Goal: Task Accomplishment & Management: Manage account settings

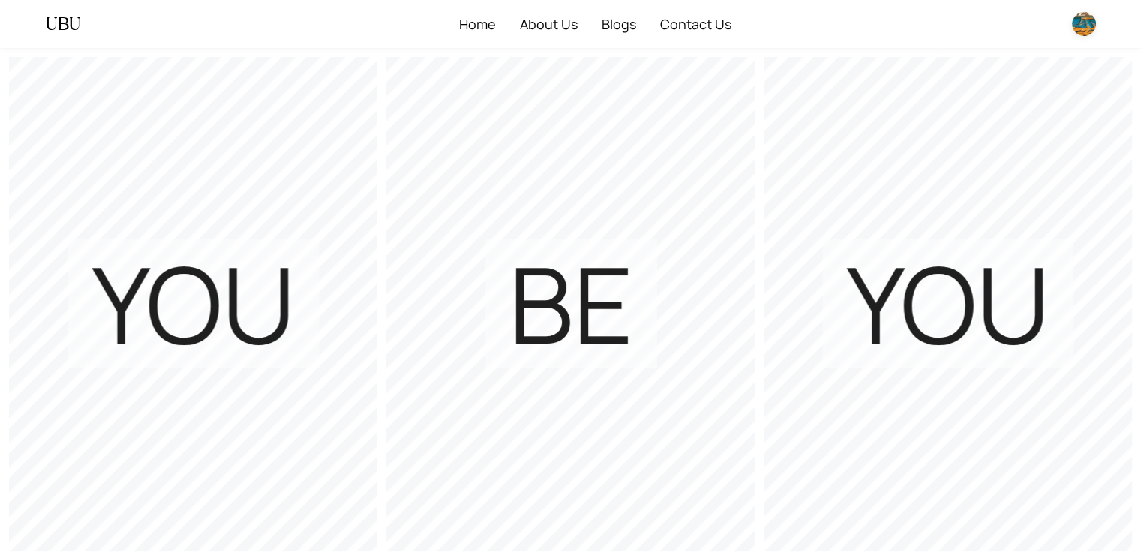
click at [1084, 26] on img at bounding box center [1084, 24] width 24 height 24
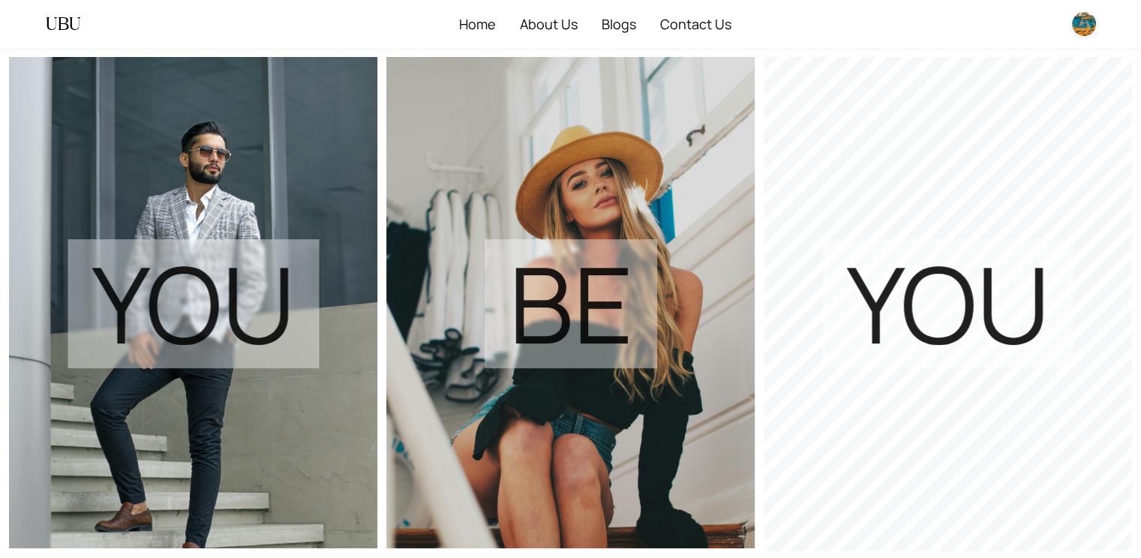
click at [810, 164] on img at bounding box center [948, 302] width 368 height 491
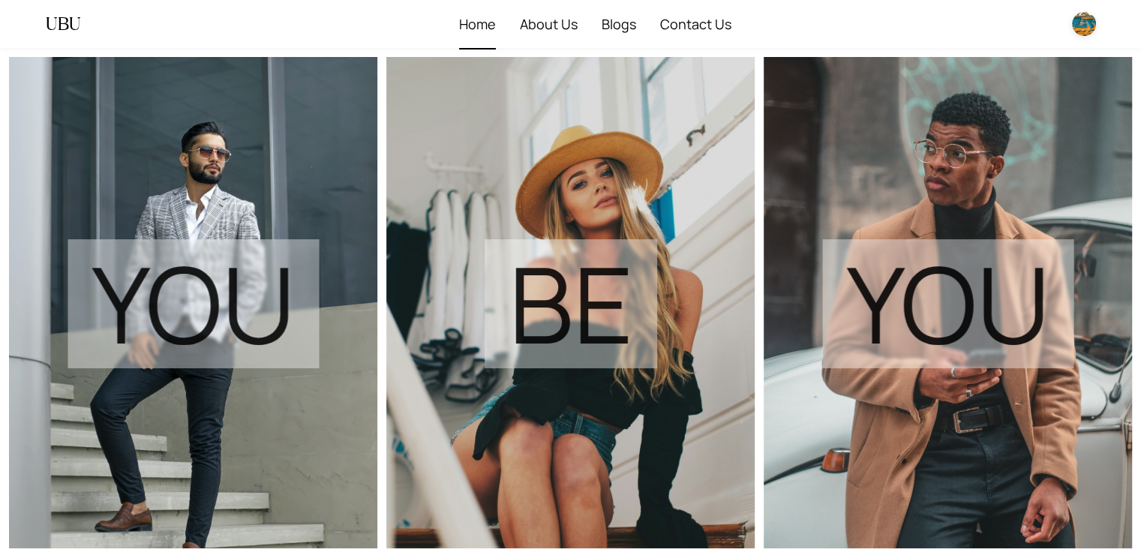
click at [484, 33] on span "Home" at bounding box center [477, 24] width 37 height 48
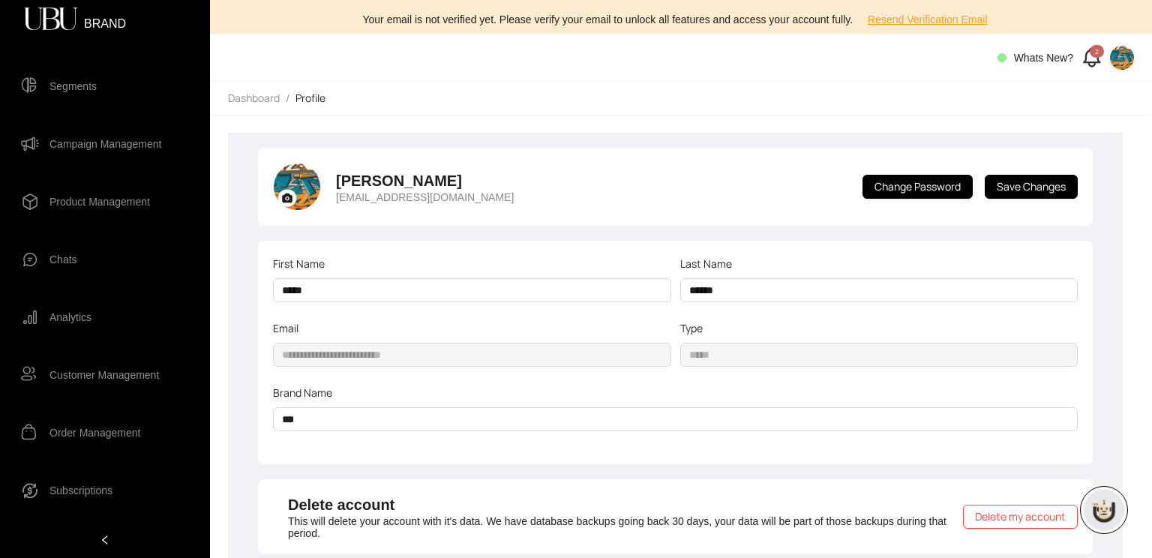
click at [1128, 56] on img at bounding box center [1122, 58] width 24 height 24
click at [1103, 89] on span "Profile" at bounding box center [1106, 88] width 32 height 17
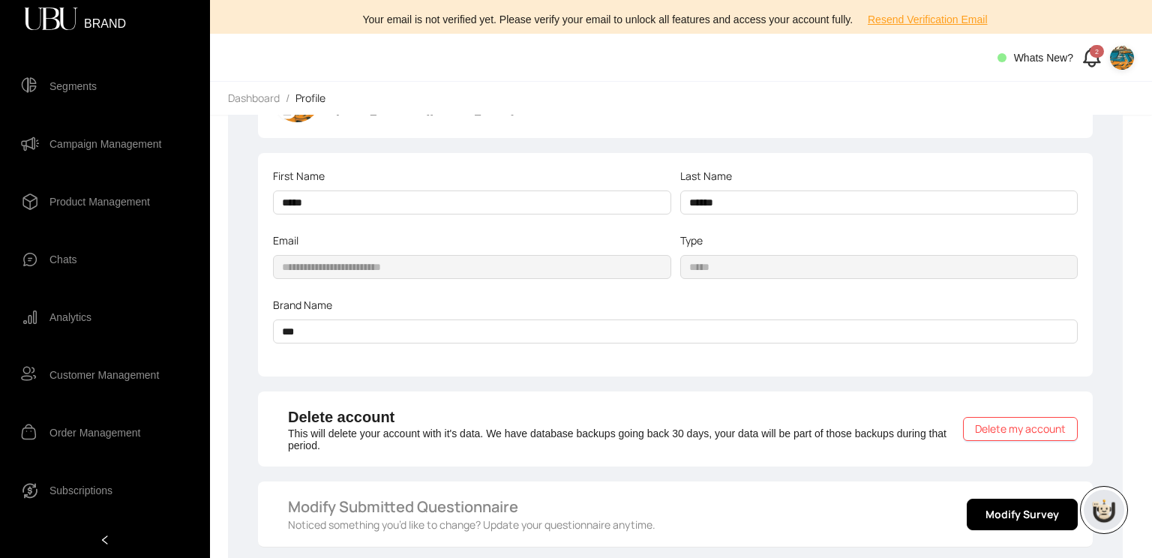
scroll to position [132, 0]
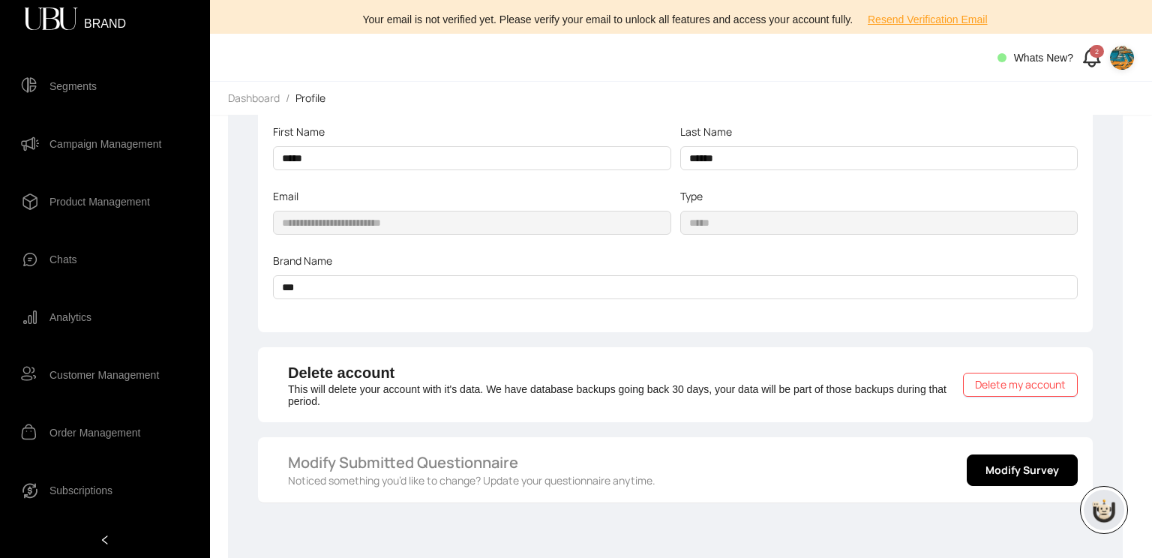
click at [1127, 62] on img at bounding box center [1122, 58] width 24 height 24
click at [1097, 88] on span "Profile" at bounding box center [1106, 88] width 32 height 17
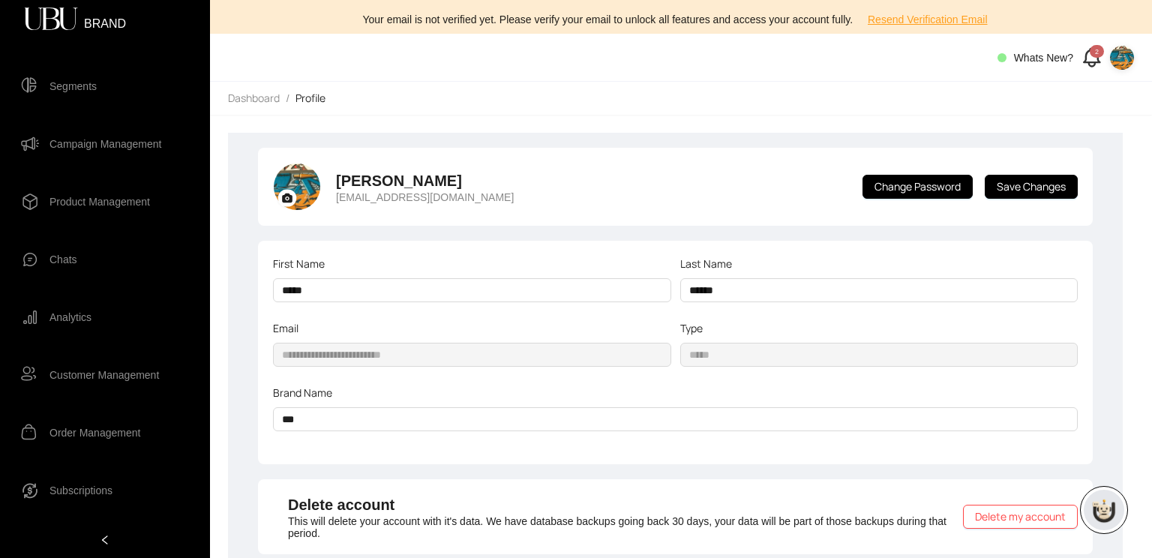
click at [300, 190] on img at bounding box center [297, 187] width 47 height 47
click at [296, 194] on icon at bounding box center [287, 198] width 23 height 23
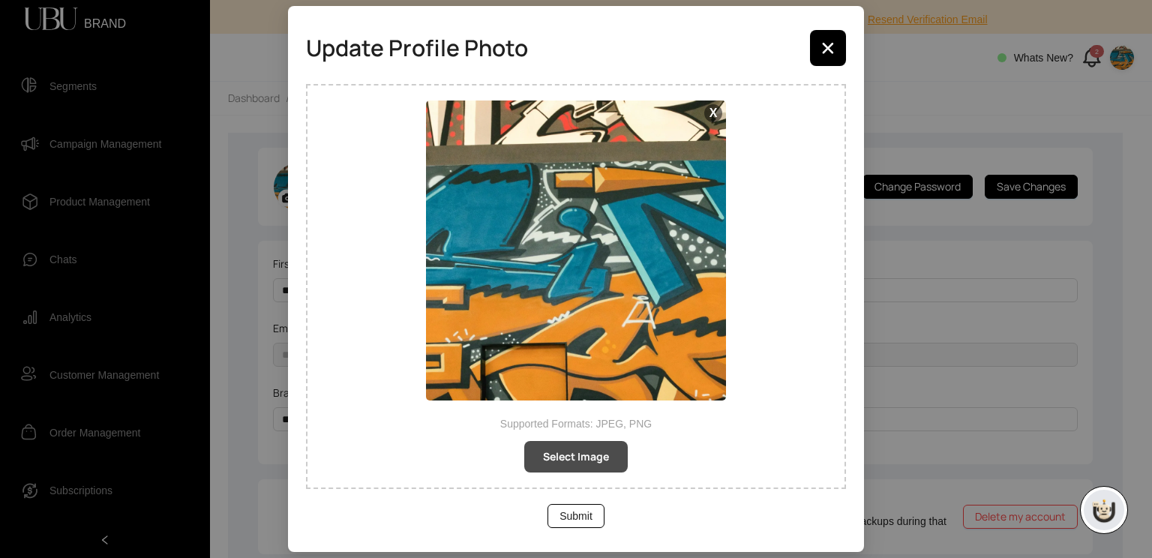
click at [572, 453] on span "Select Image" at bounding box center [576, 457] width 66 height 17
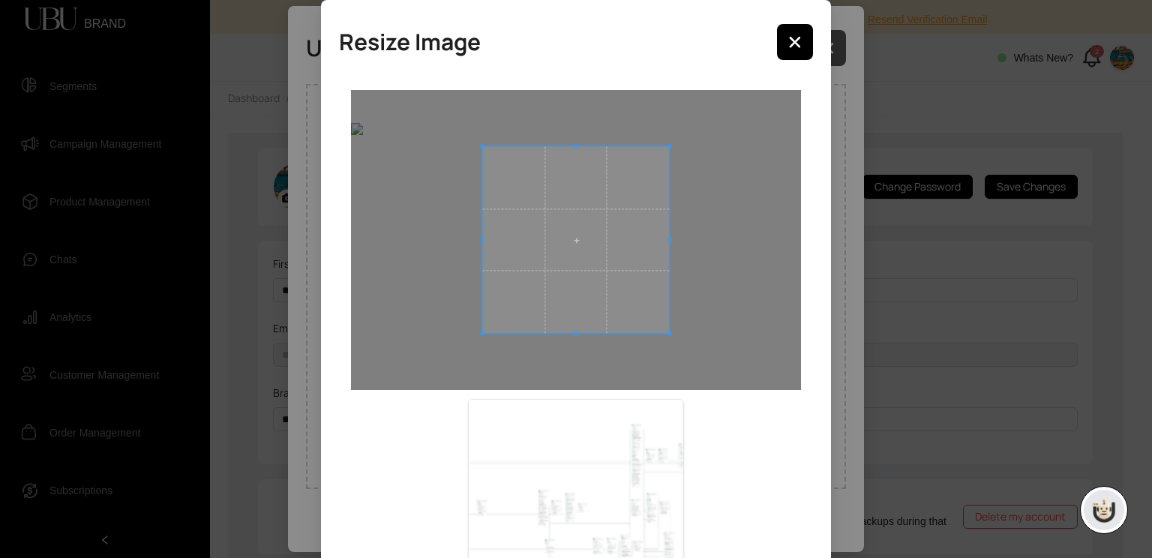
click at [828, 47] on div "Resize Image Cancel Confirm" at bounding box center [576, 279] width 1152 height 558
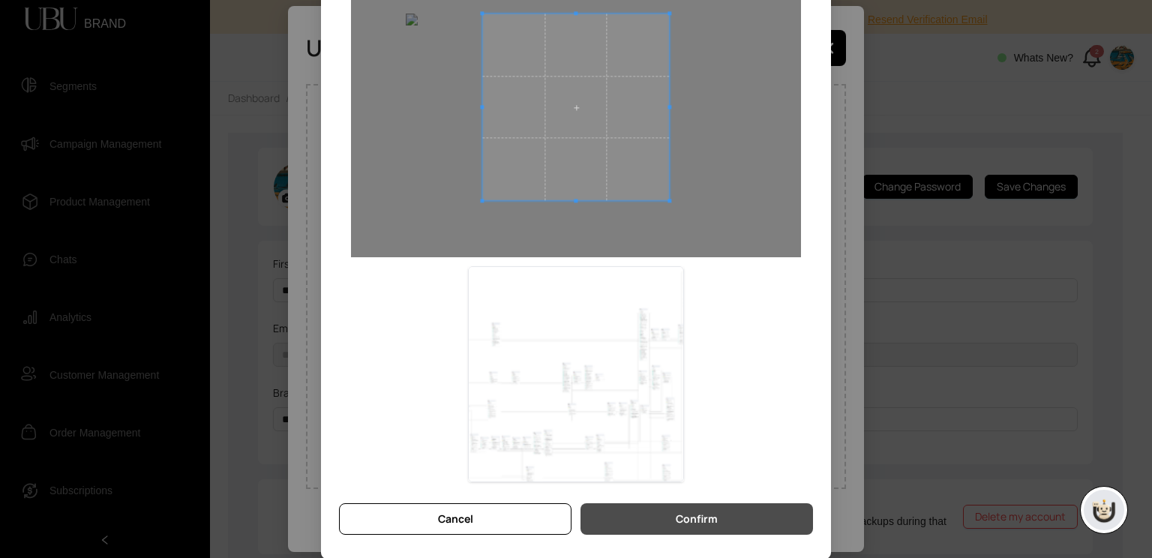
click at [710, 515] on span "Confirm" at bounding box center [697, 519] width 42 height 17
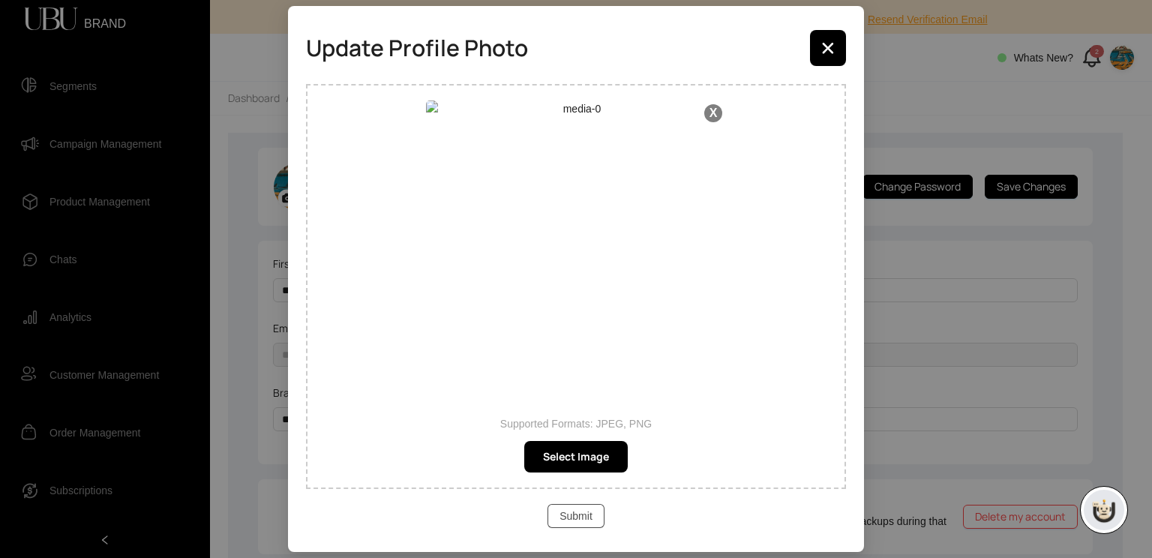
click at [586, 518] on span "Submit" at bounding box center [576, 516] width 33 height 17
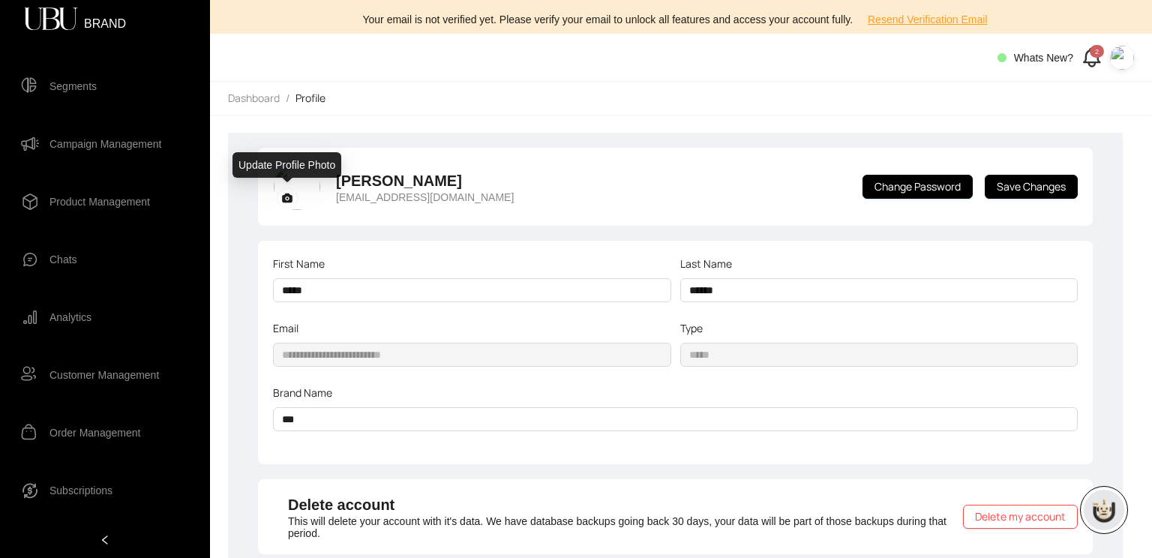
click at [285, 201] on icon at bounding box center [287, 198] width 11 height 9
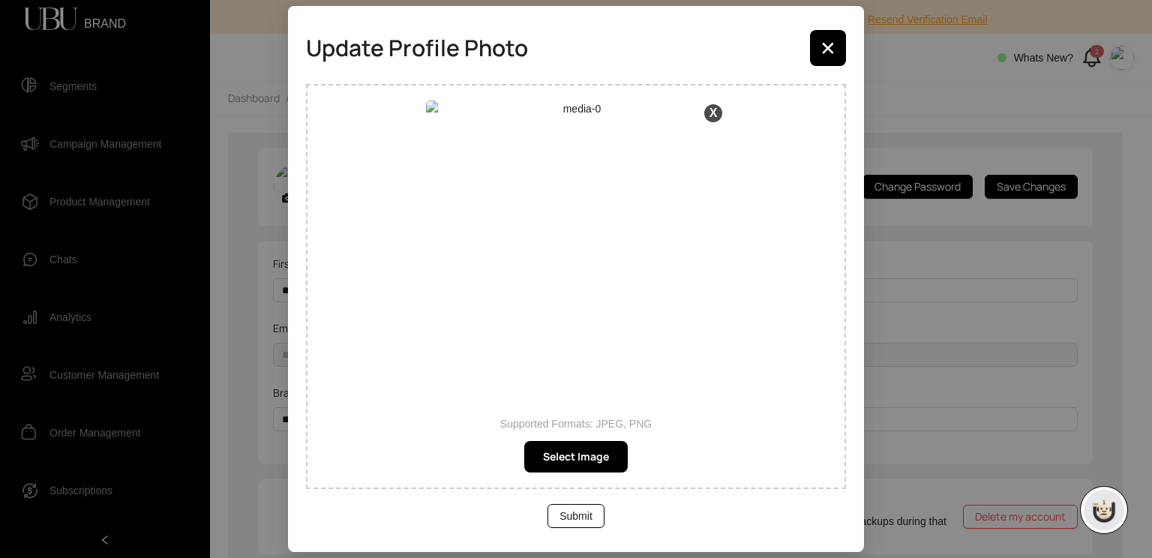
click at [713, 118] on button "X" at bounding box center [713, 113] width 18 height 18
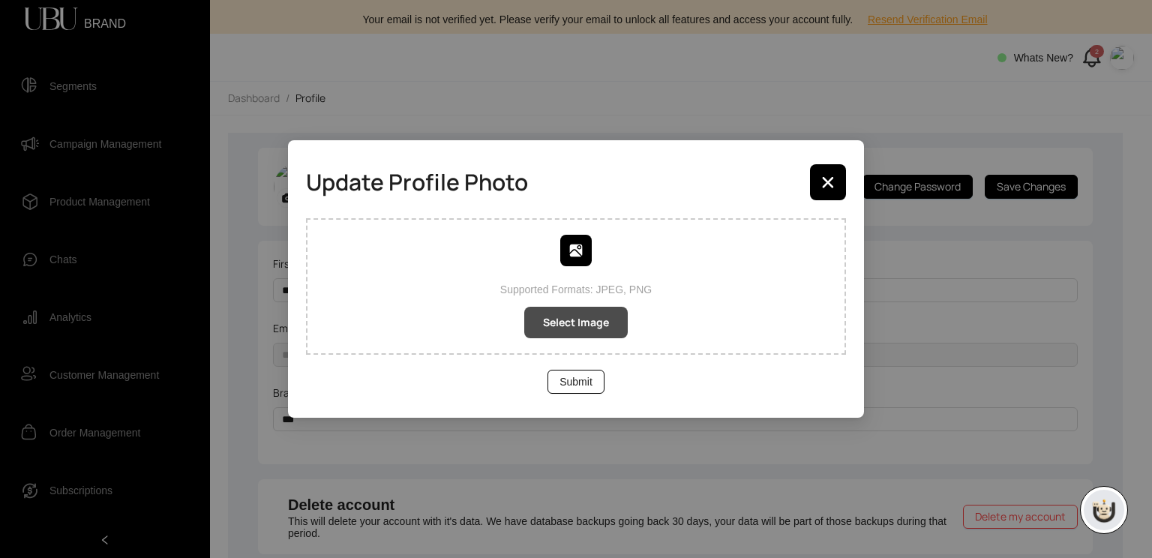
click at [592, 316] on span "Select Image" at bounding box center [576, 322] width 66 height 17
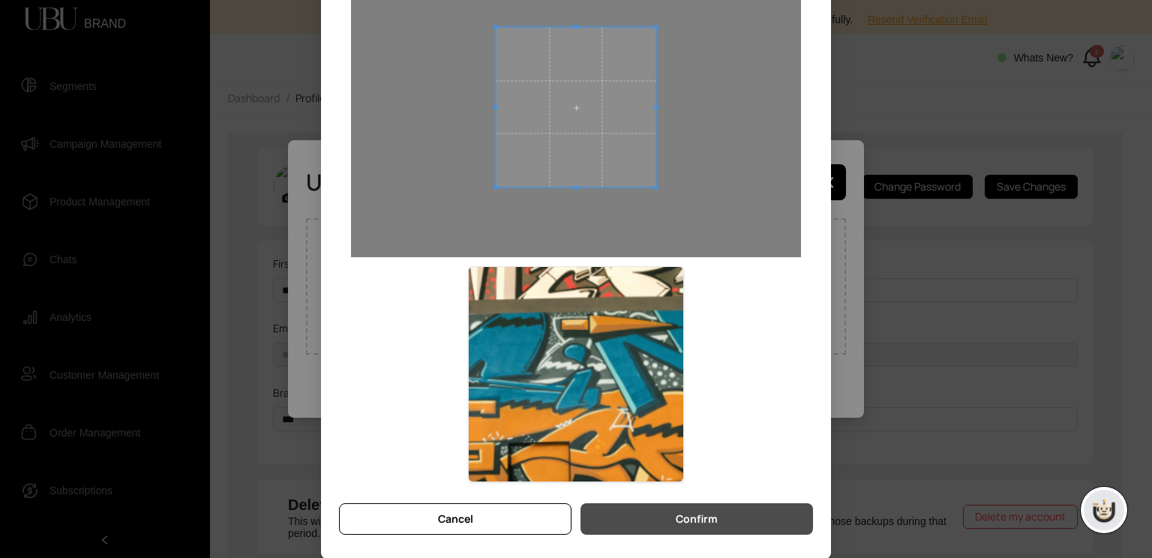
click at [718, 524] on button "Confirm" at bounding box center [697, 519] width 233 height 32
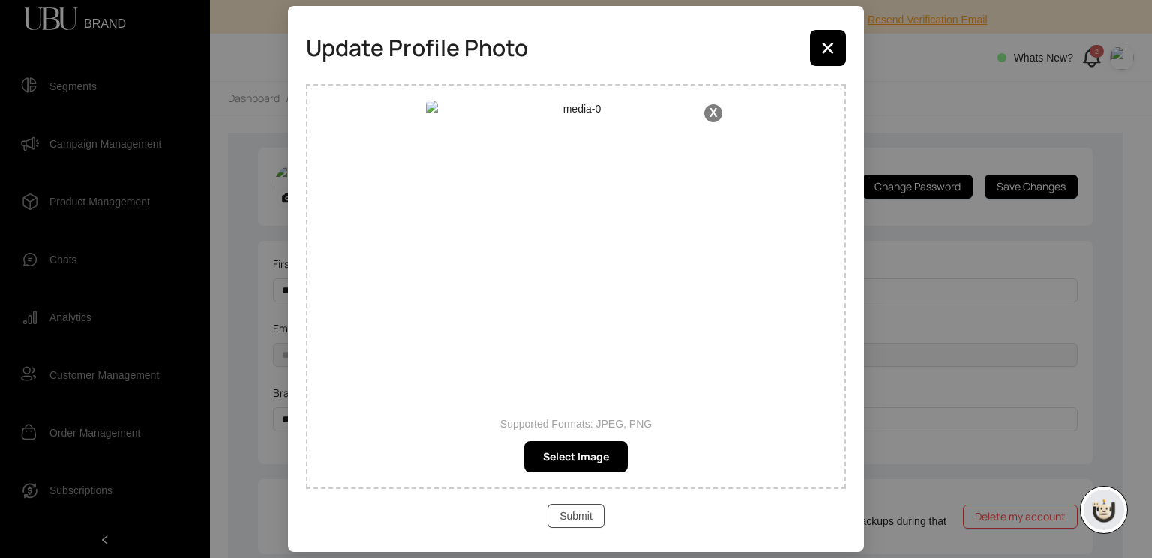
click at [593, 521] on button "Submit" at bounding box center [576, 516] width 57 height 24
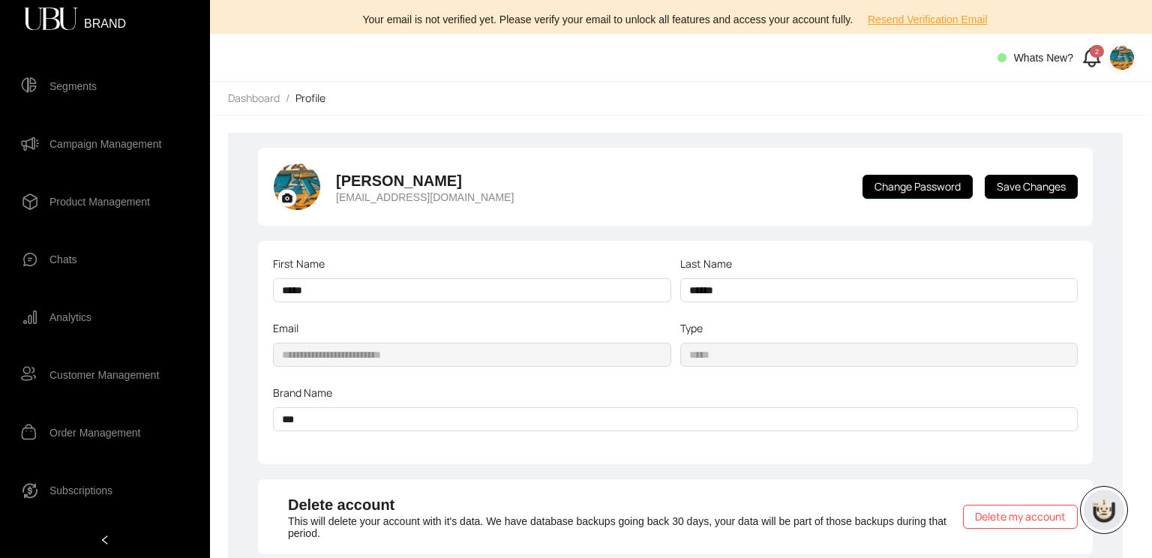
scroll to position [132, 0]
